Goal: Information Seeking & Learning: Check status

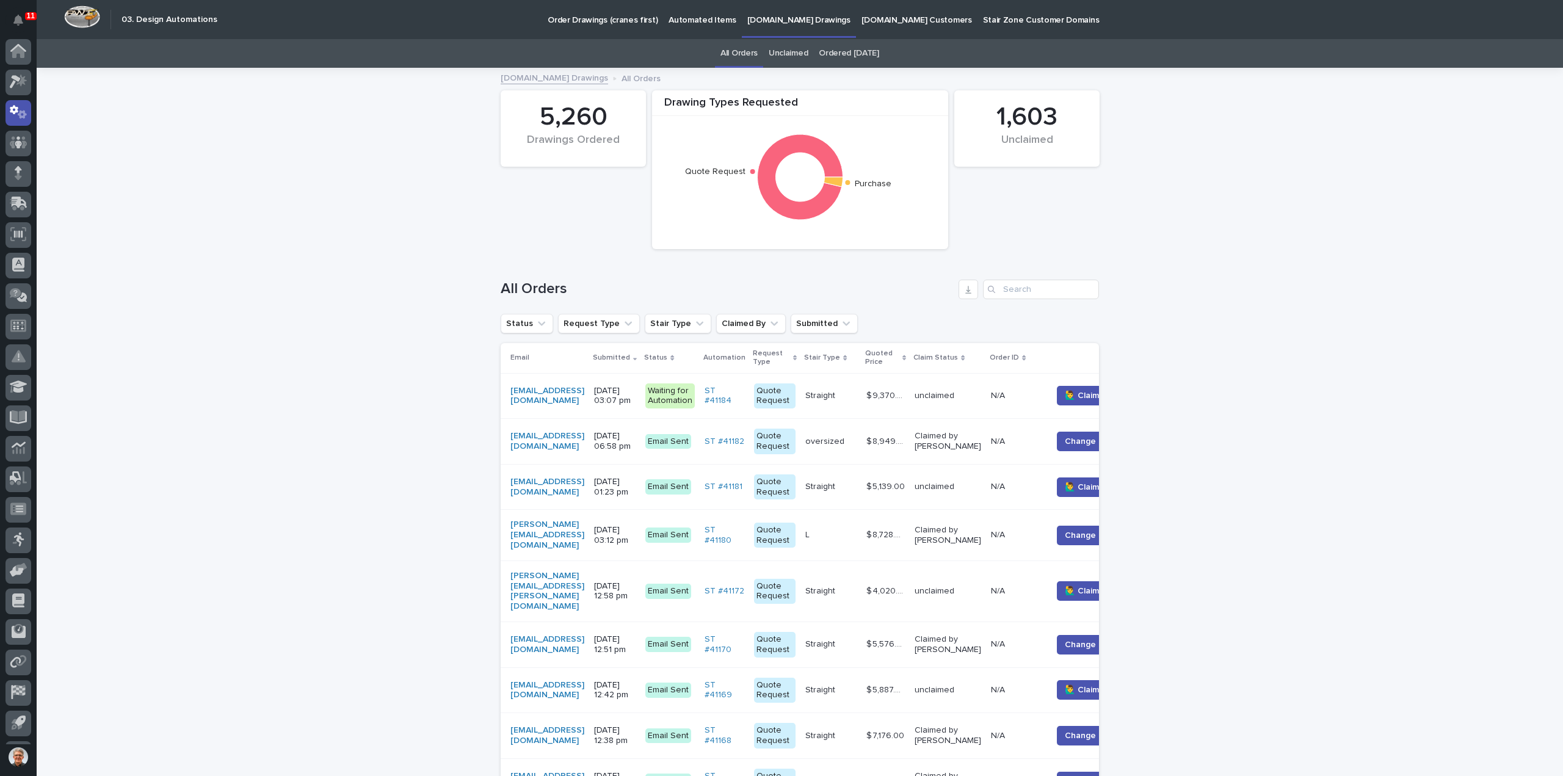
scroll to position [27, 0]
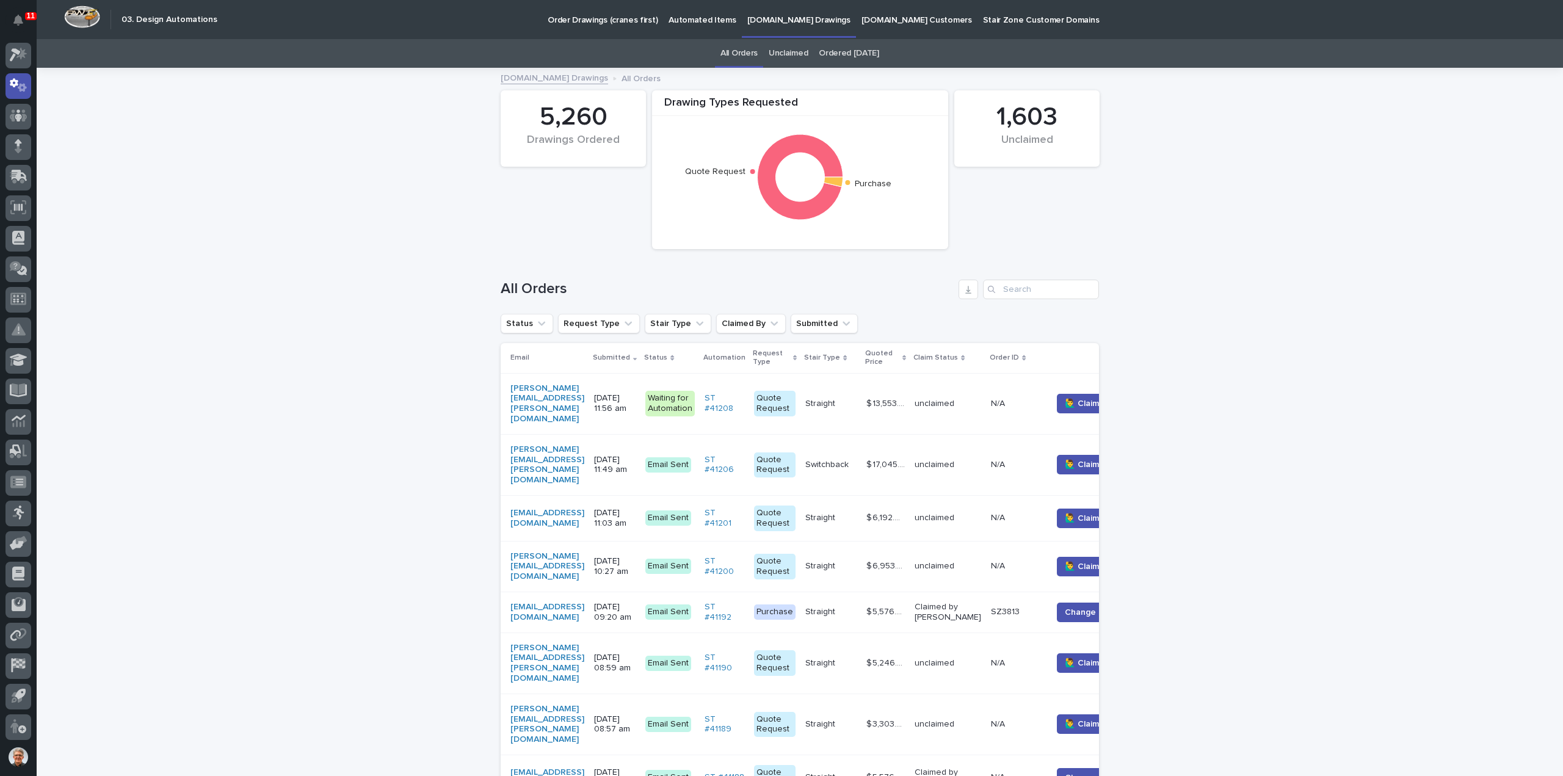
click at [770, 19] on p "[DOMAIN_NAME] Drawings" at bounding box center [798, 13] width 103 height 26
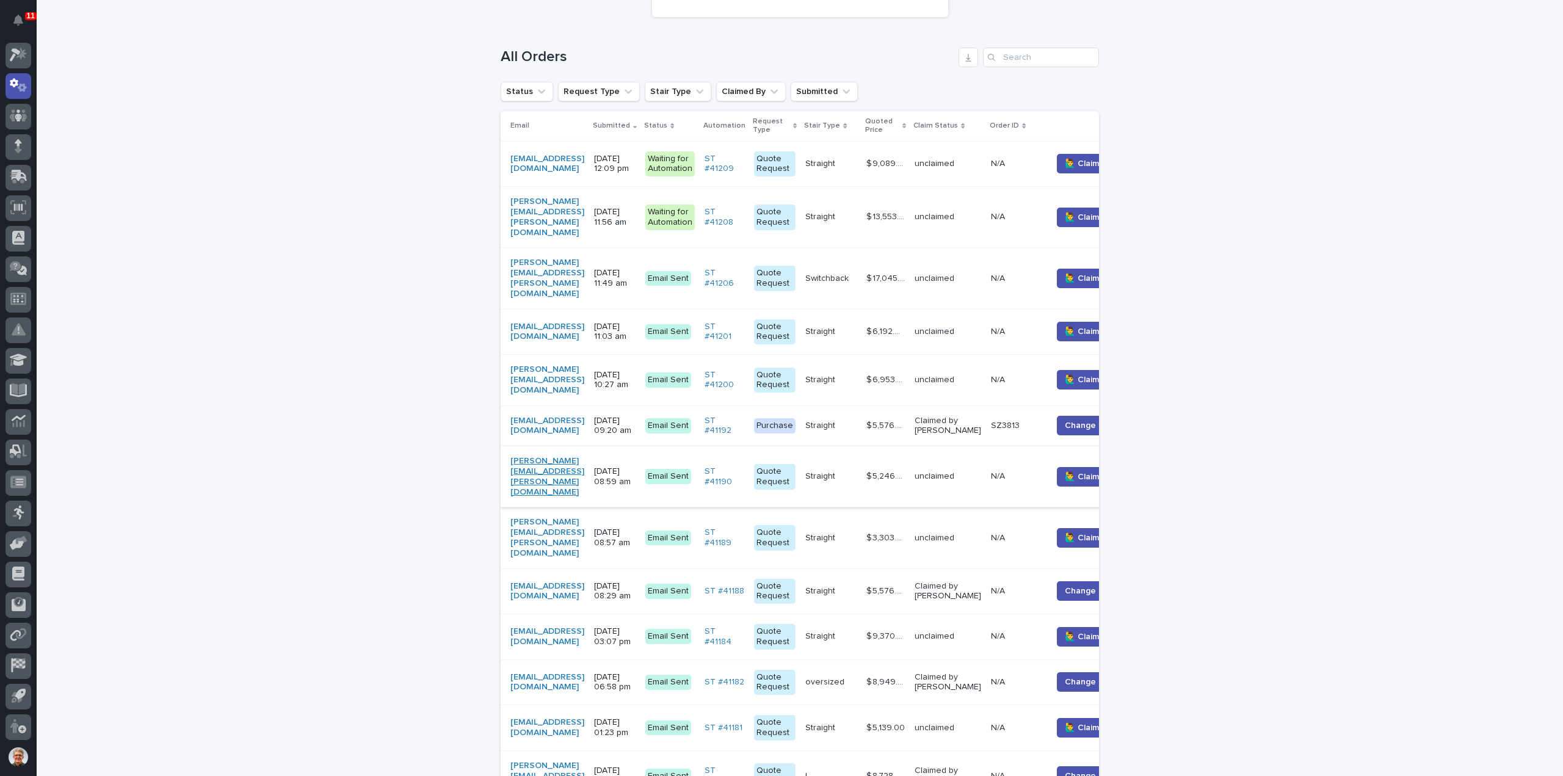
scroll to position [244, 0]
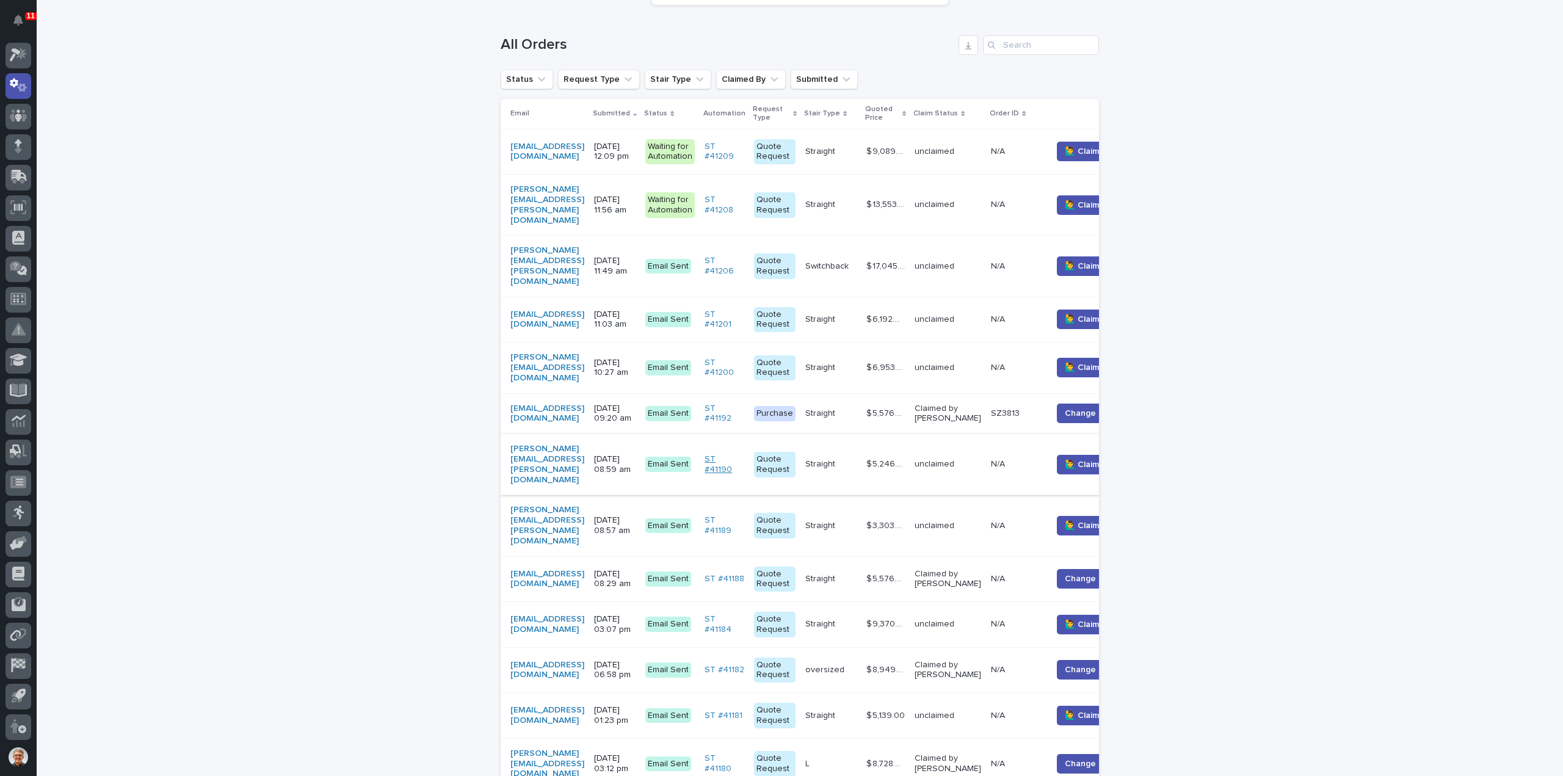
click at [744, 454] on link "ST #41190" at bounding box center [725, 464] width 40 height 21
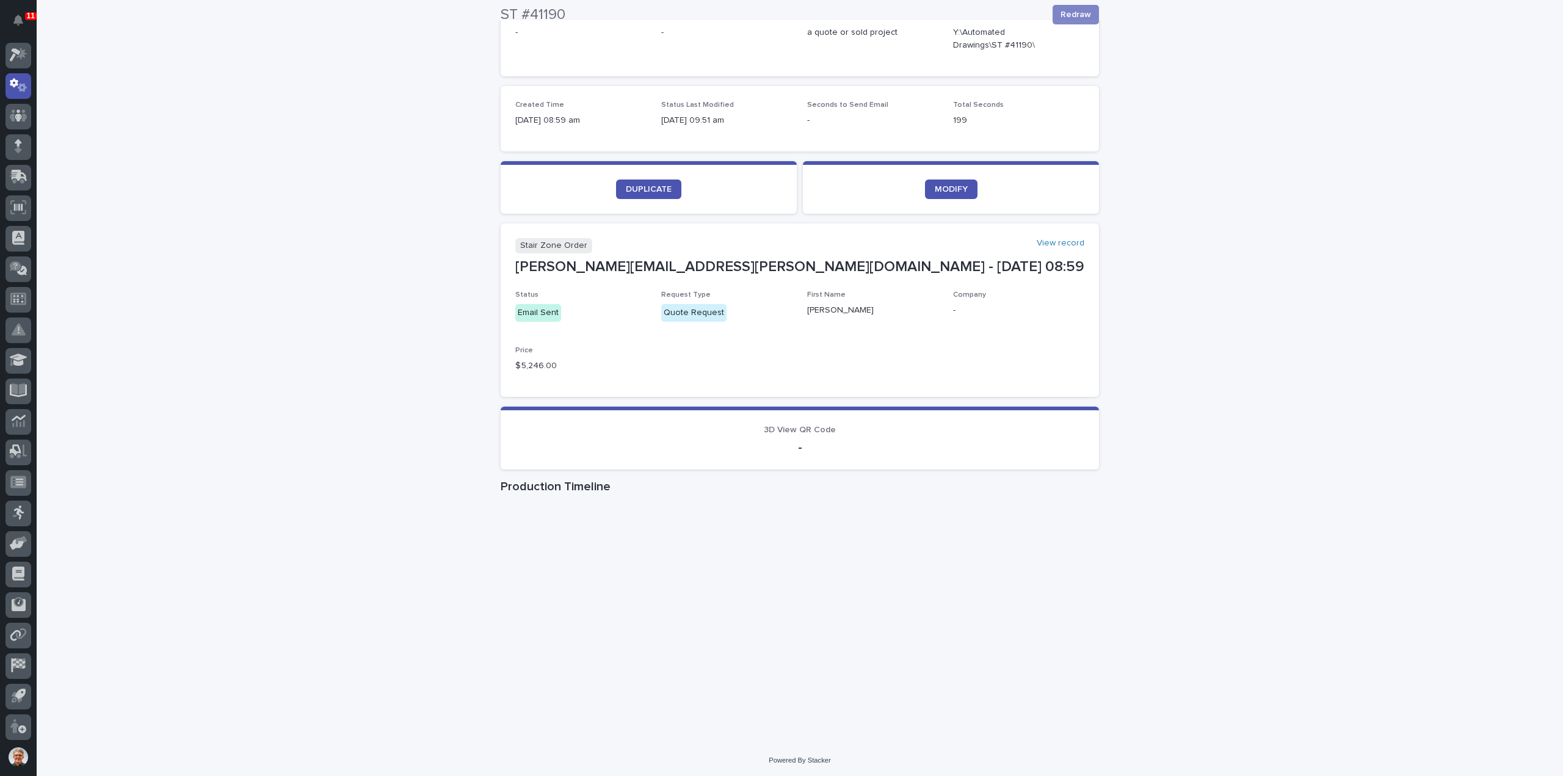
scroll to position [293, 0]
click at [785, 429] on span "3D View QR Code" at bounding box center [800, 428] width 72 height 9
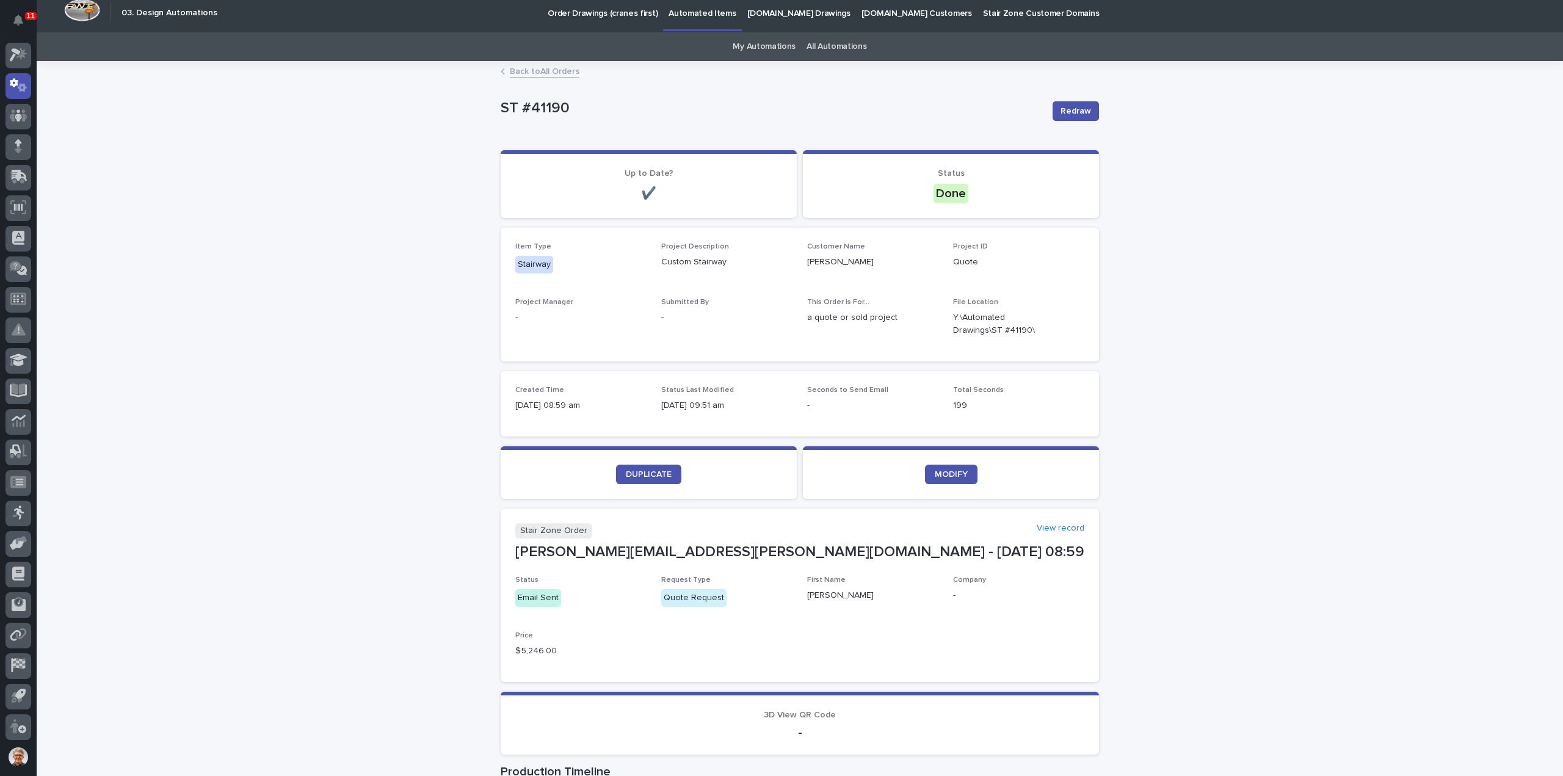
scroll to position [0, 0]
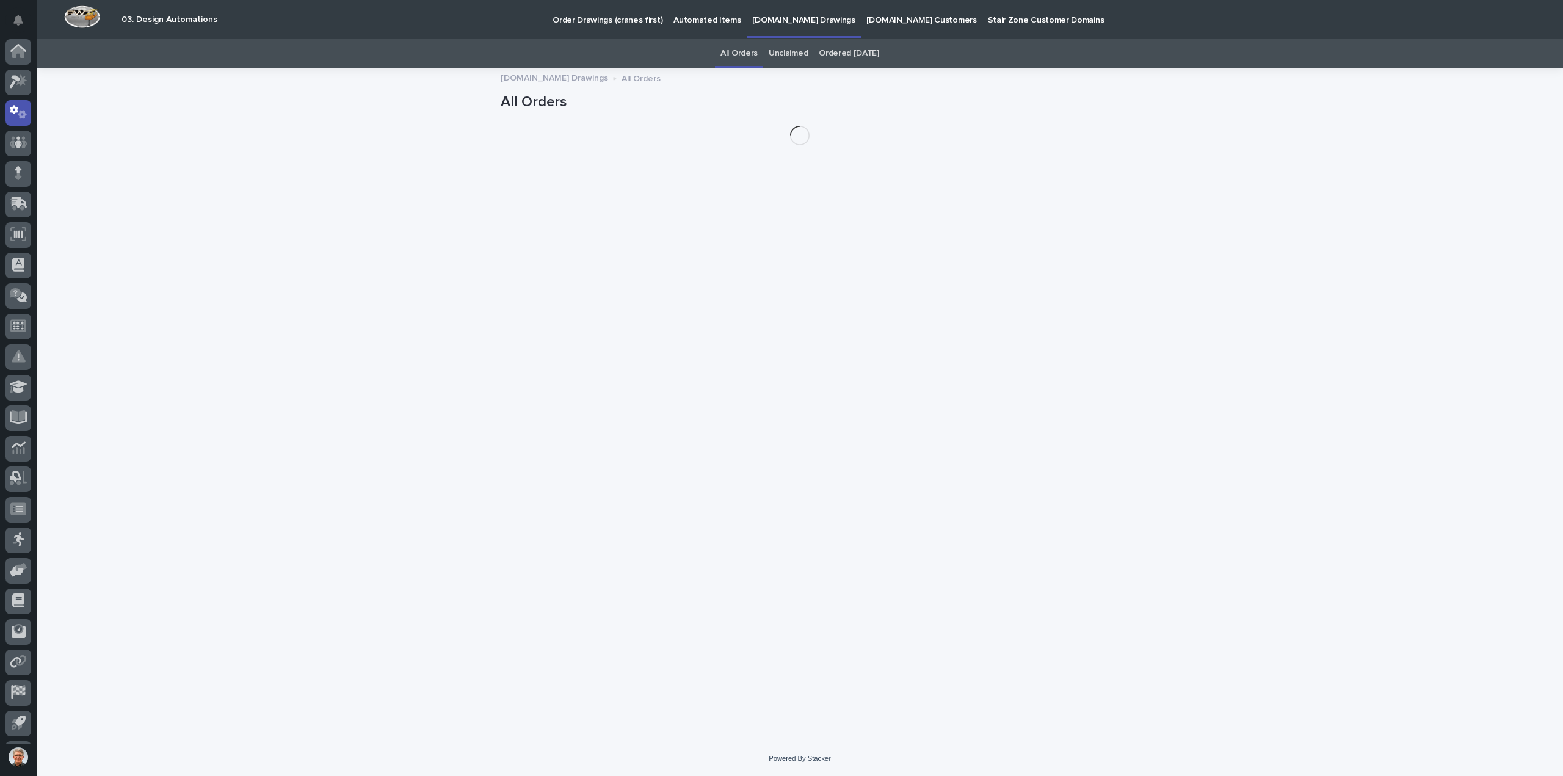
scroll to position [27, 0]
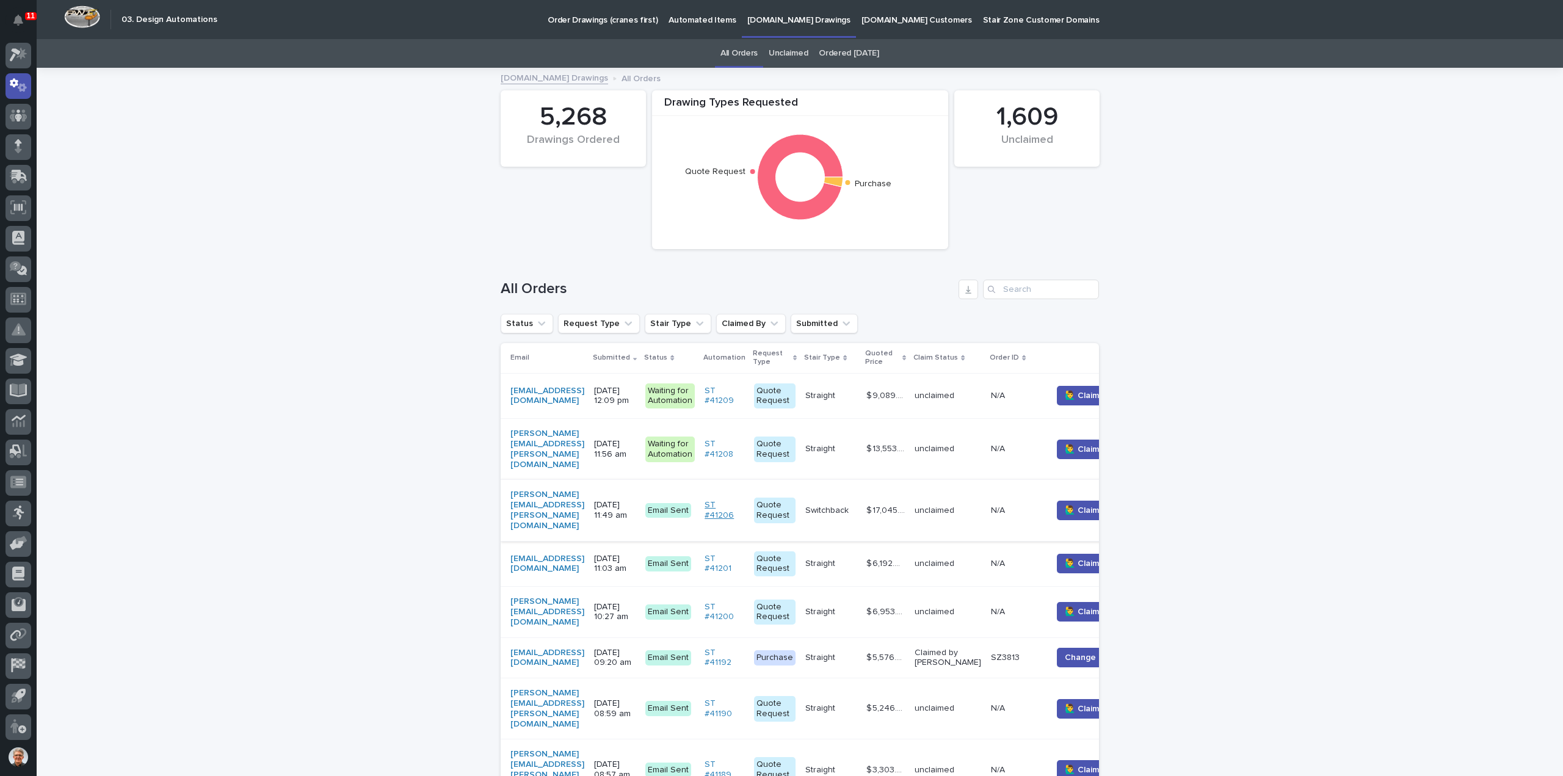
click at [744, 500] on link "ST #41206" at bounding box center [725, 510] width 40 height 21
click at [20, 56] on icon at bounding box center [21, 54] width 10 height 12
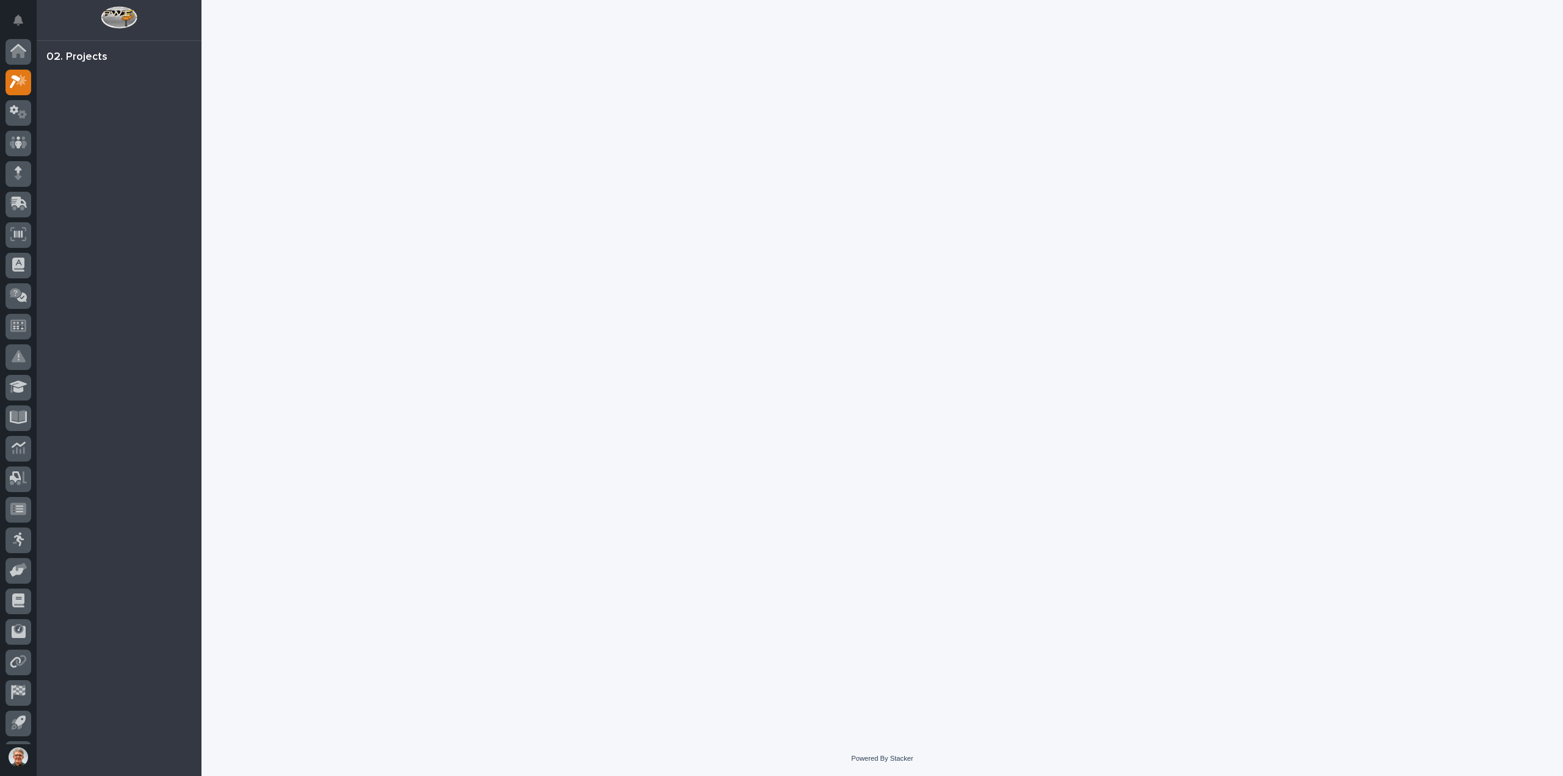
scroll to position [27, 0]
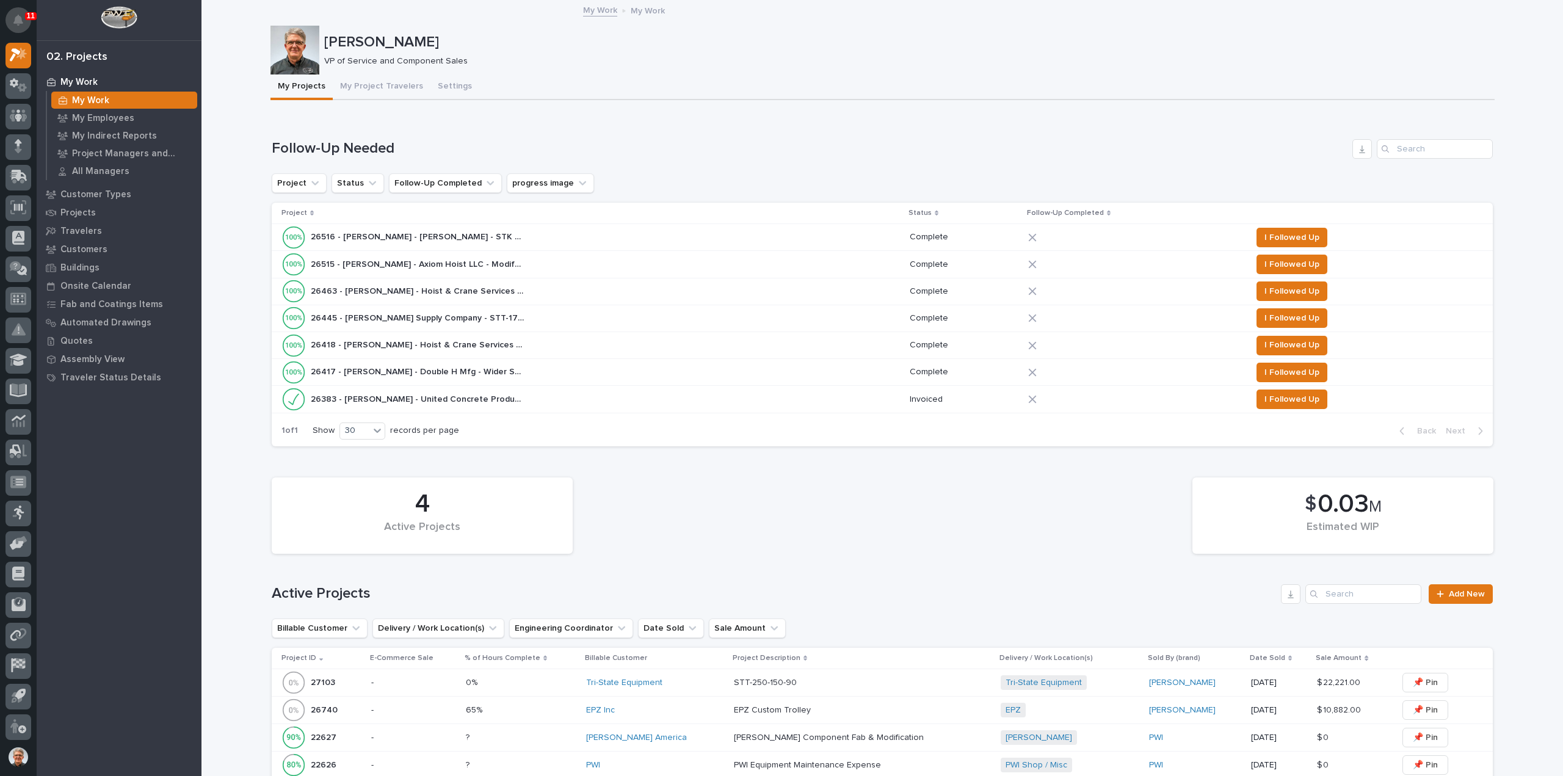
click at [15, 18] on icon "Notifications" at bounding box center [18, 20] width 10 height 11
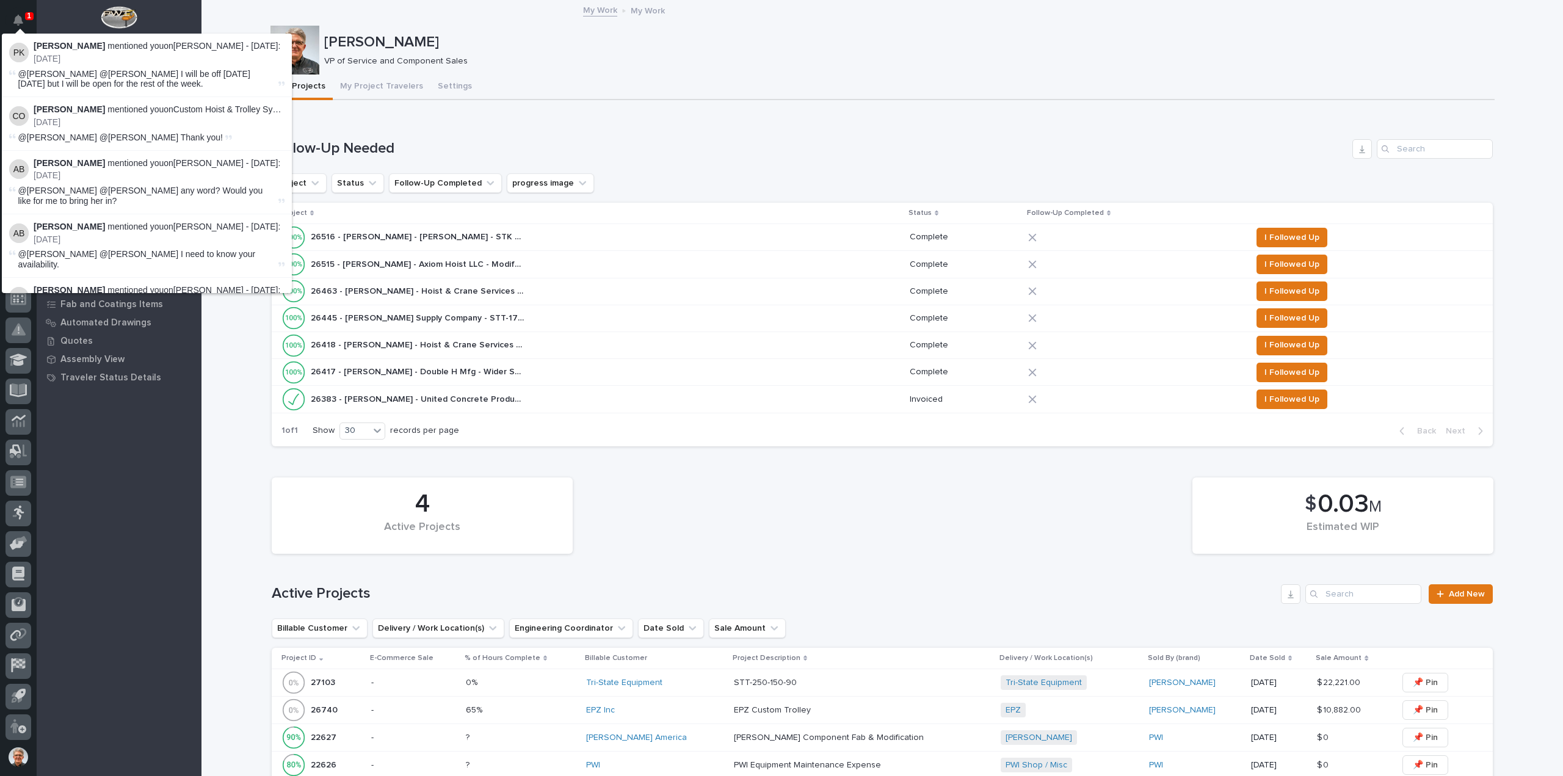
click at [65, 49] on strong "[PERSON_NAME]" at bounding box center [69, 46] width 71 height 10
click at [72, 57] on p "[DATE]" at bounding box center [159, 59] width 251 height 10
click at [85, 119] on p "[DATE]" at bounding box center [159, 122] width 251 height 10
click at [88, 169] on div "[PERSON_NAME] mentioned you on [PERSON_NAME] - [DATE] : [DATE]" at bounding box center [159, 169] width 251 height 23
click at [90, 235] on p "[DATE]" at bounding box center [159, 239] width 251 height 10
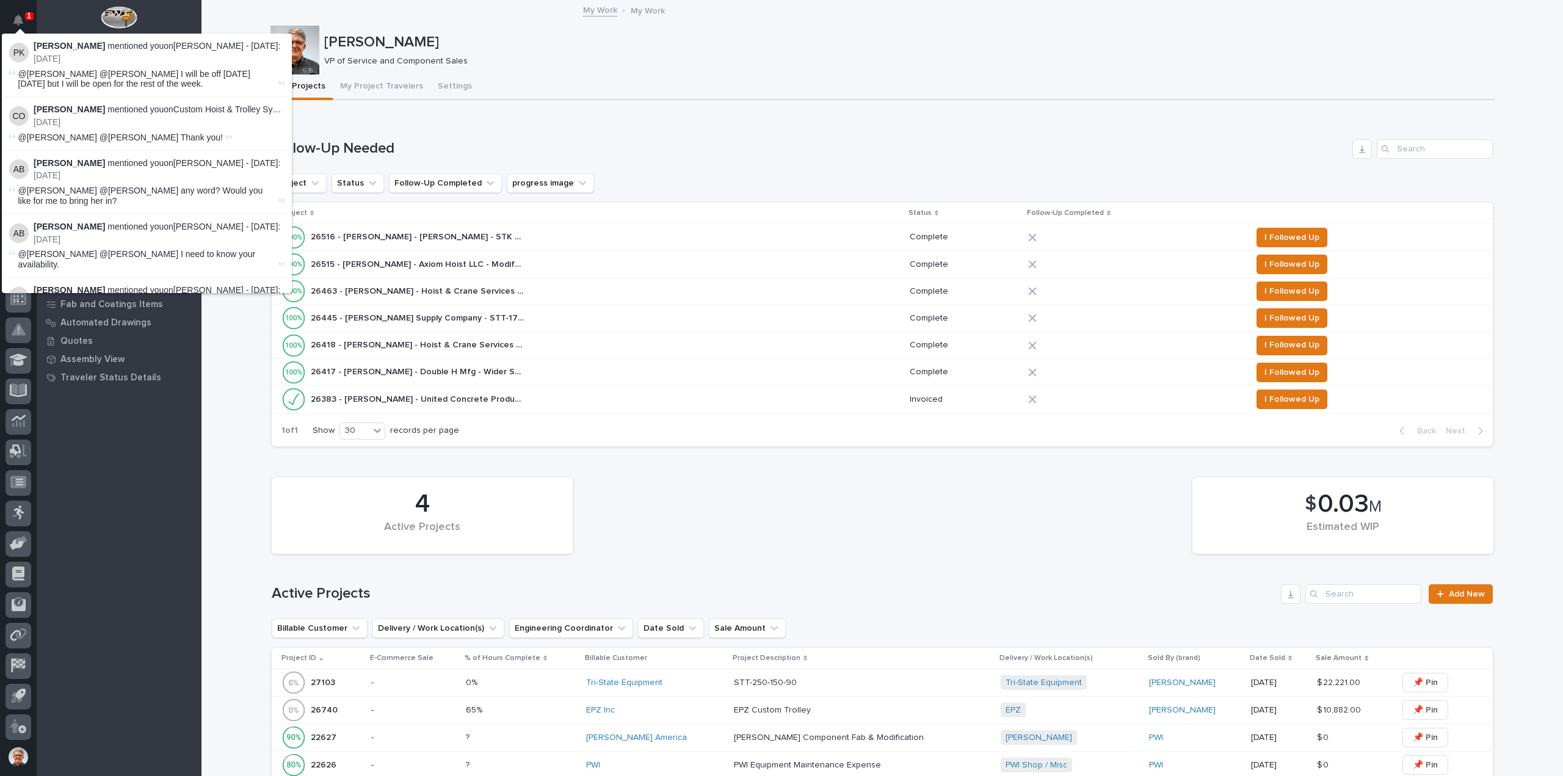
click at [481, 126] on div "Loading... Saving… Follow-Up Needed Project Status Follow-Up Completed progress…" at bounding box center [882, 285] width 1221 height 341
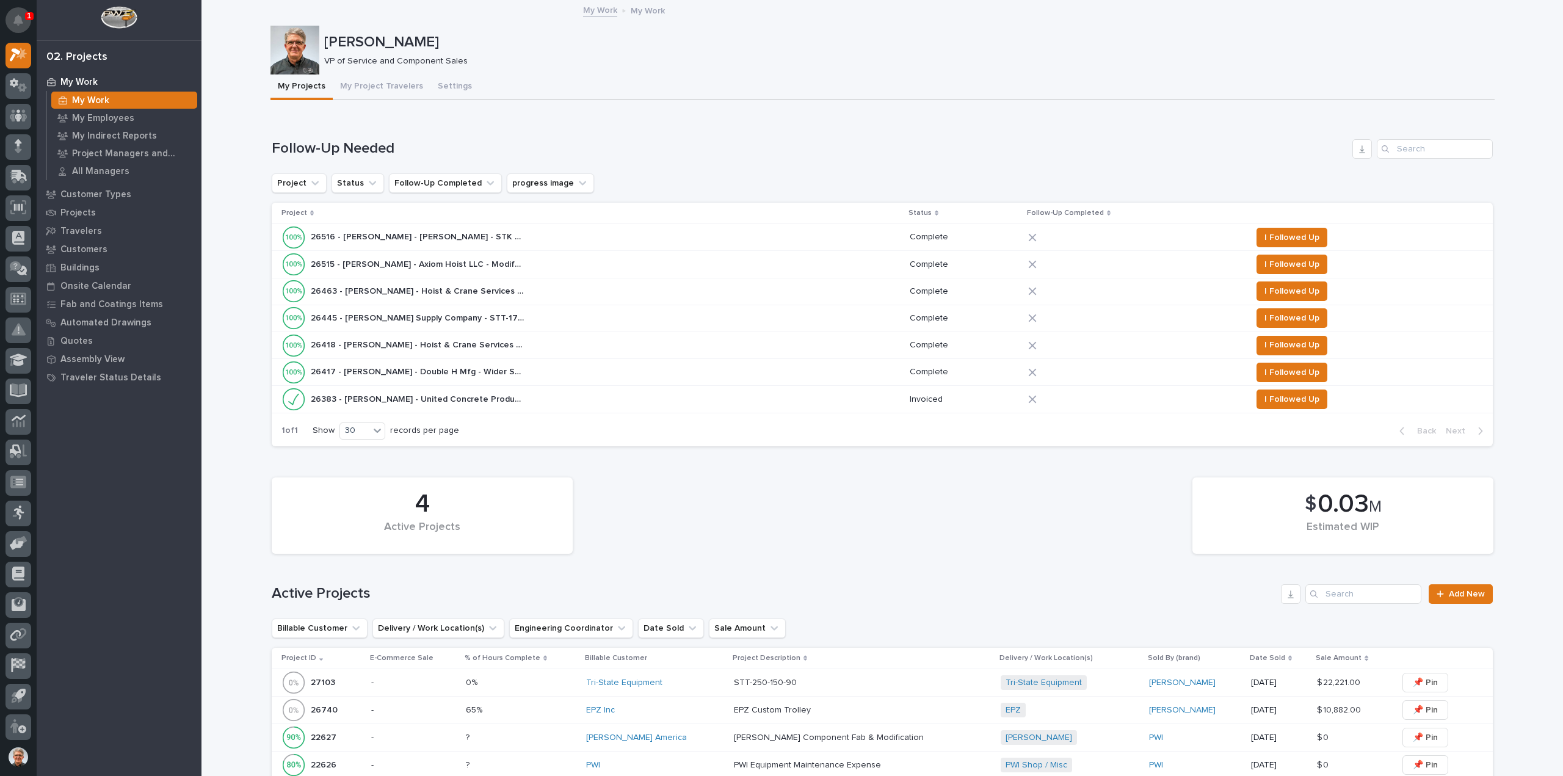
click at [20, 13] on button "Notifications" at bounding box center [18, 20] width 26 height 26
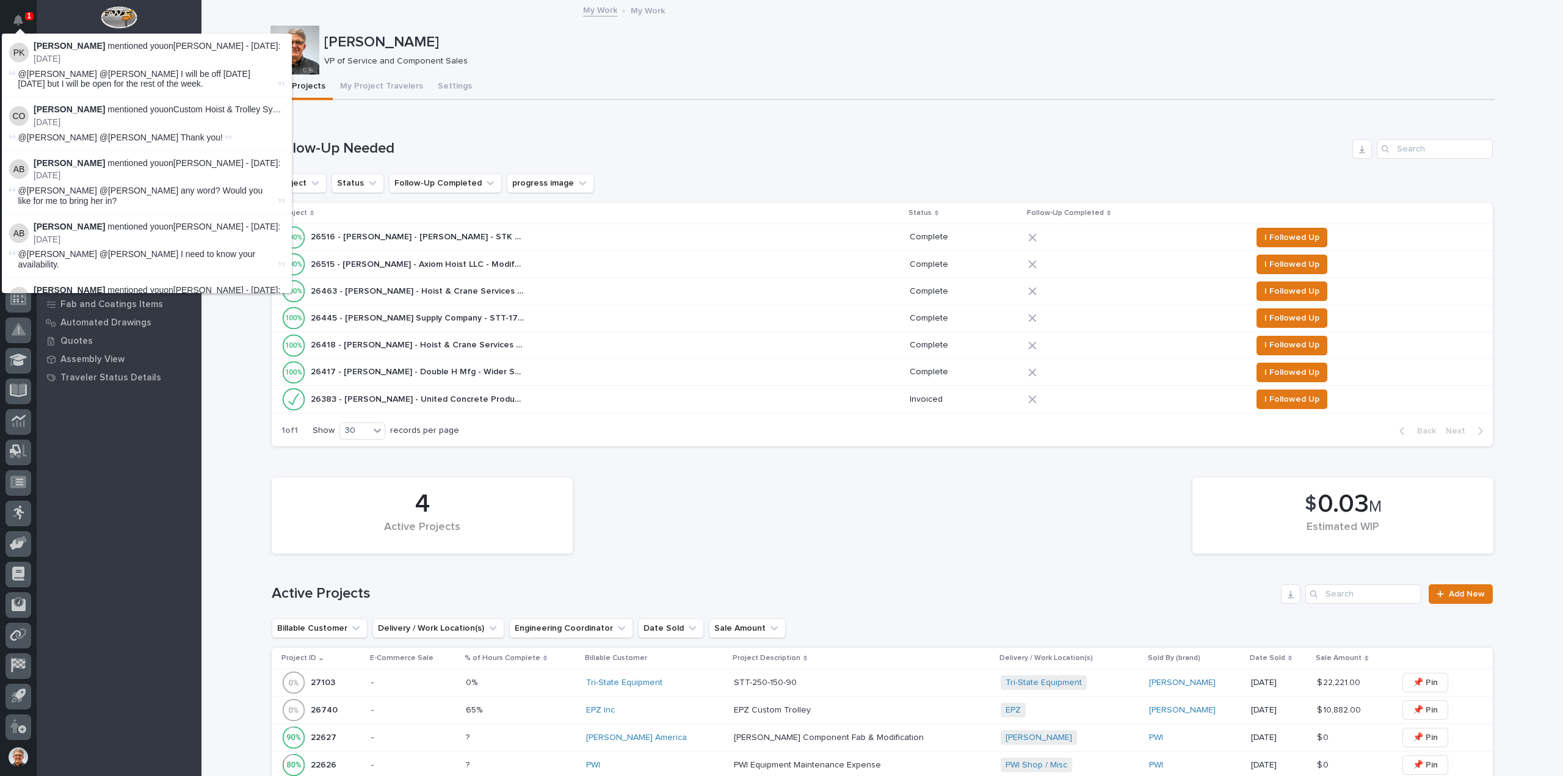
click at [28, 14] on p "1" at bounding box center [29, 16] width 4 height 9
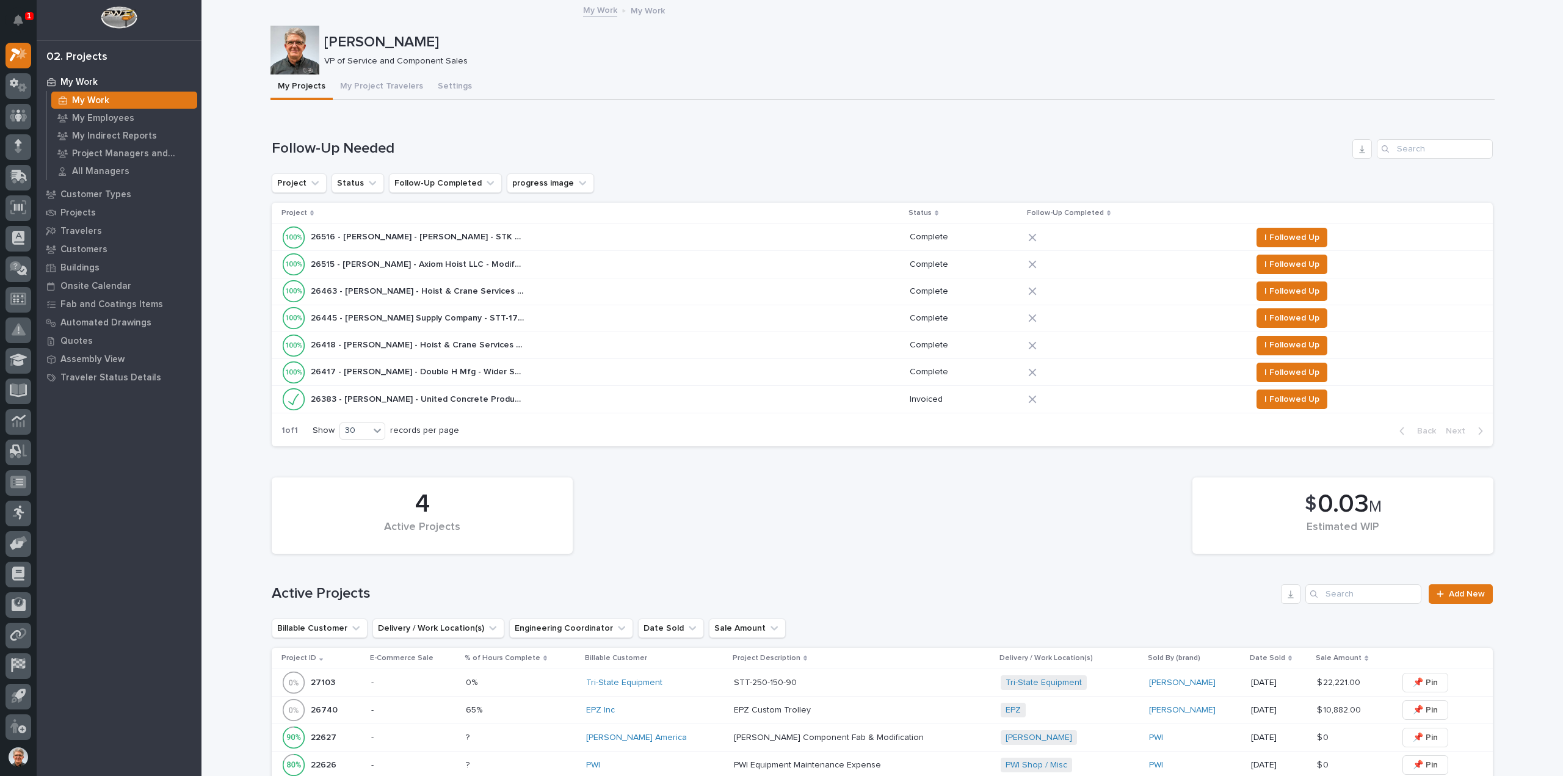
click at [799, 65] on p "VP of Service and Component Sales" at bounding box center [904, 61] width 1161 height 10
